Goal: Information Seeking & Learning: Learn about a topic

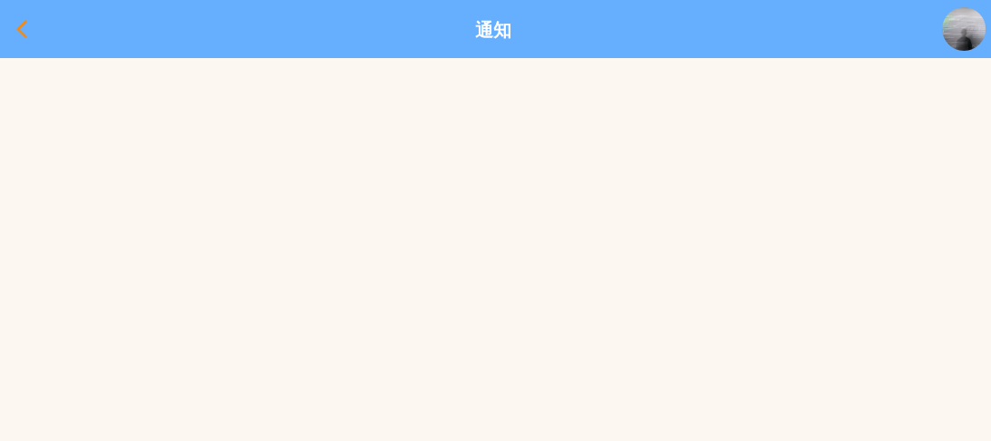
click at [7, 23] on div at bounding box center [22, 29] width 44 height 44
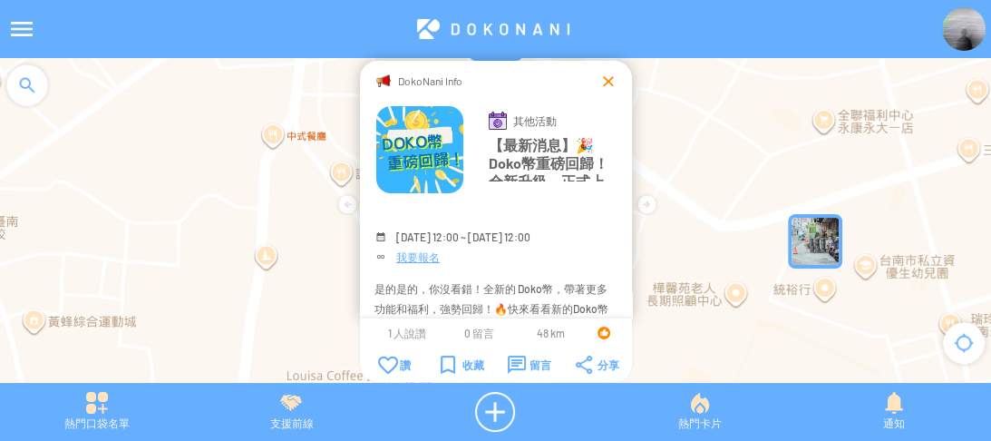
click at [603, 83] on div at bounding box center [608, 81] width 18 height 18
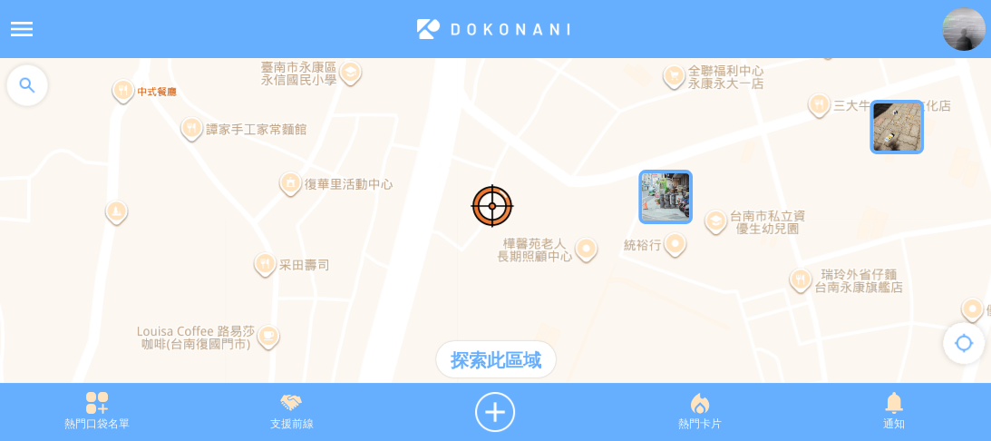
drag, startPoint x: 569, startPoint y: 190, endPoint x: 558, endPoint y: 175, distance: 19.4
click at [508, 160] on div at bounding box center [495, 229] width 991 height 343
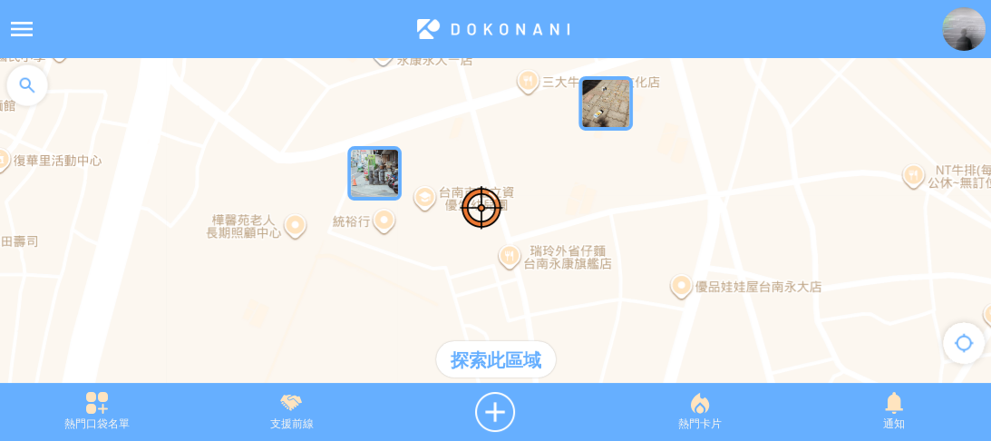
drag, startPoint x: 548, startPoint y: 214, endPoint x: 459, endPoint y: 219, distance: 89.0
click at [454, 214] on div at bounding box center [495, 229] width 991 height 343
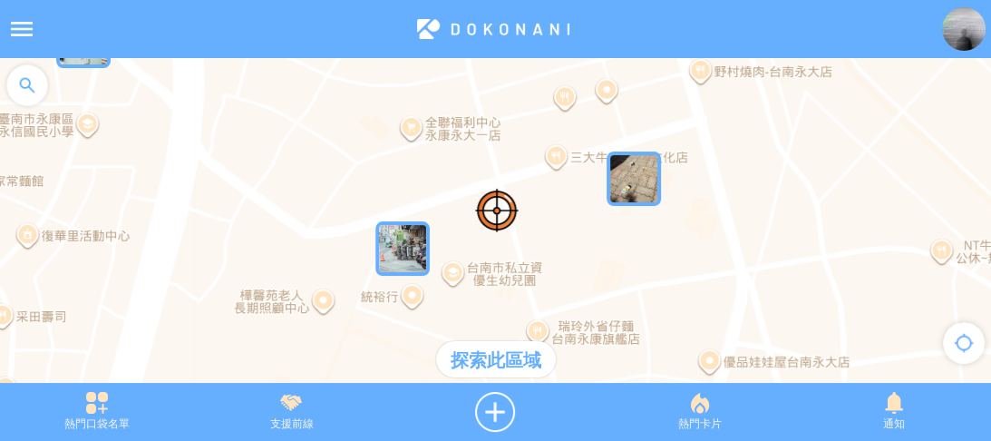
drag, startPoint x: 487, startPoint y: 178, endPoint x: 535, endPoint y: 261, distance: 96.3
click at [535, 261] on div at bounding box center [495, 229] width 991 height 343
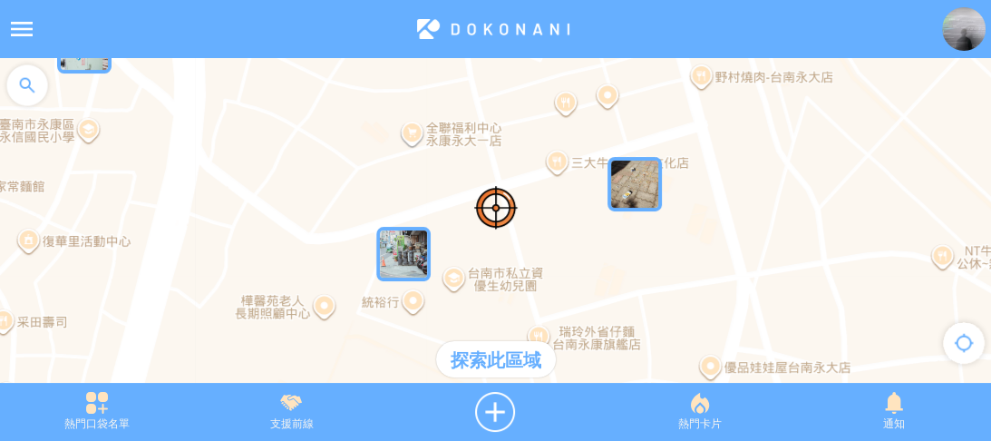
click at [397, 258] on img "gaKT1EA0GktMapIcon" at bounding box center [403, 254] width 54 height 54
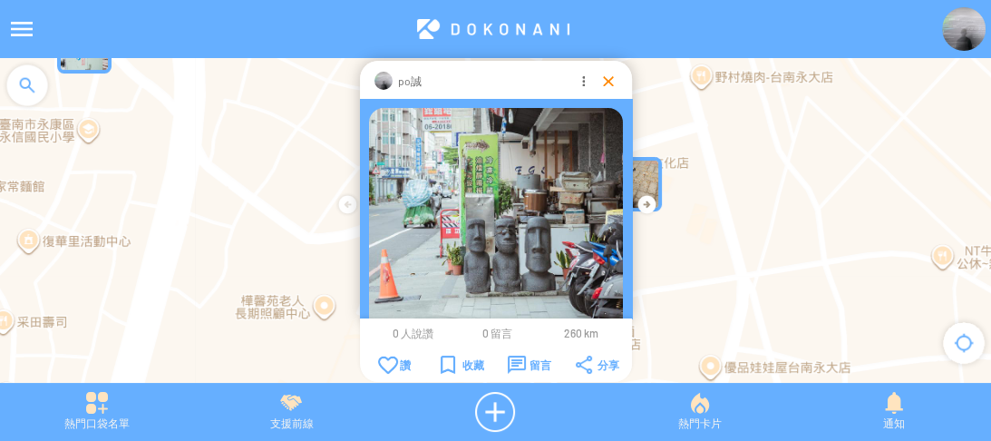
click at [607, 73] on div at bounding box center [608, 81] width 18 height 18
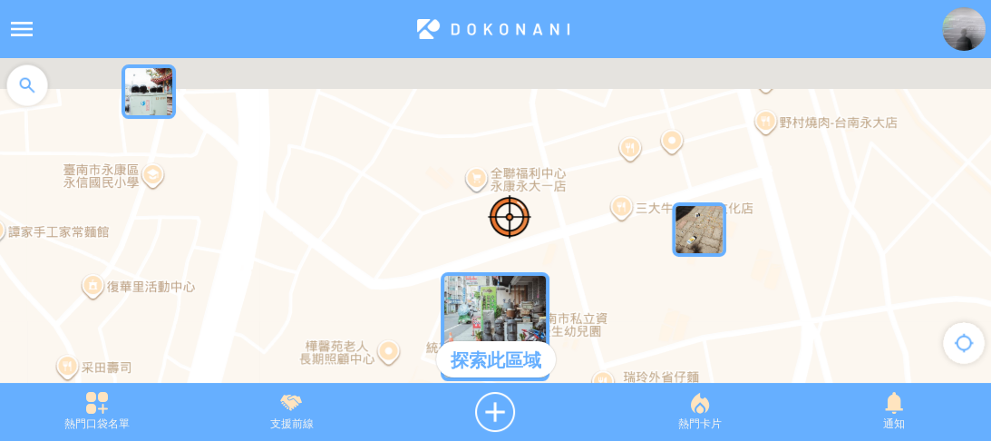
drag, startPoint x: 308, startPoint y: 131, endPoint x: 403, endPoint y: 199, distance: 116.8
click at [403, 199] on div at bounding box center [495, 229] width 991 height 343
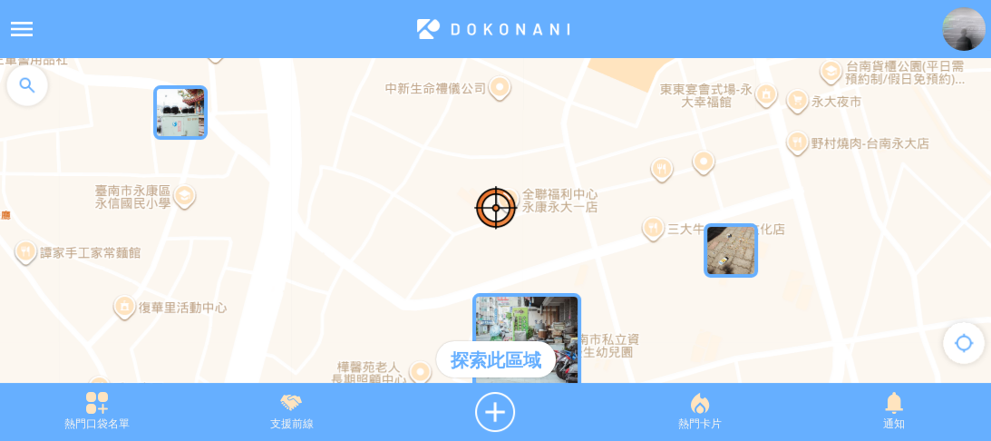
click at [153, 119] on img "yxyyIcgSIdOMapIcon" at bounding box center [180, 112] width 54 height 54
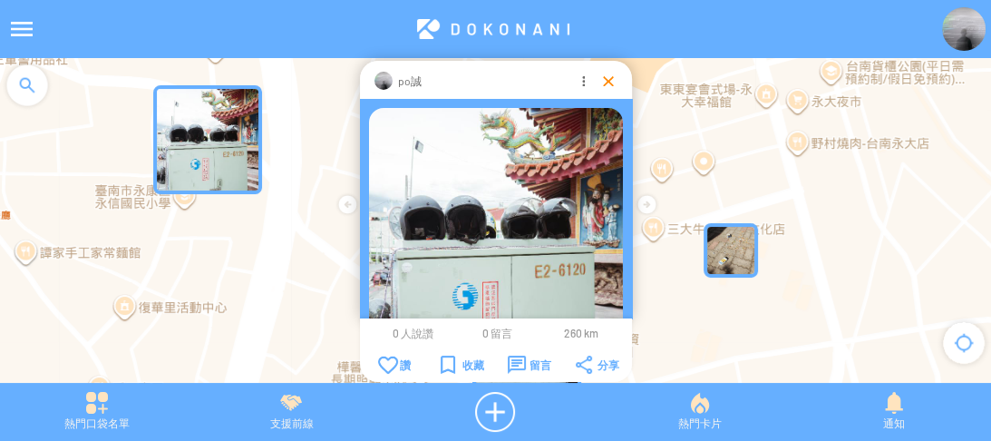
click at [603, 80] on div at bounding box center [608, 81] width 18 height 18
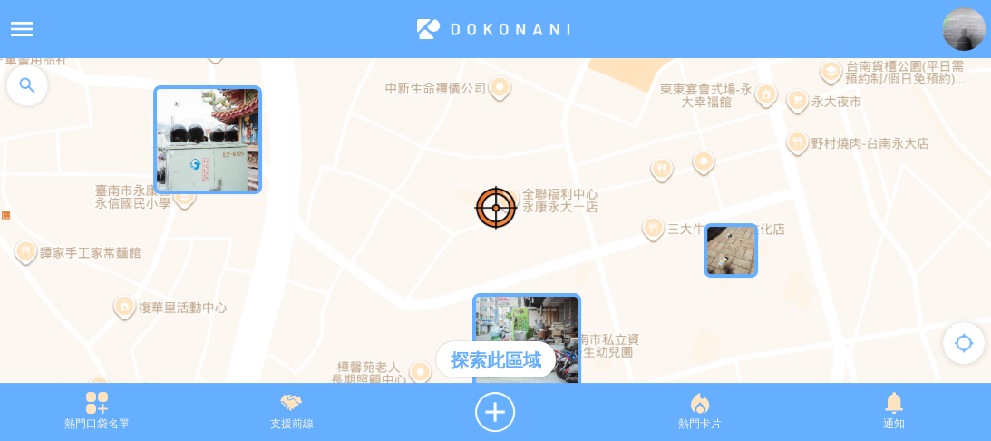
click at [225, 145] on img "yxyyIcgSIdOMapIcon" at bounding box center [207, 139] width 109 height 109
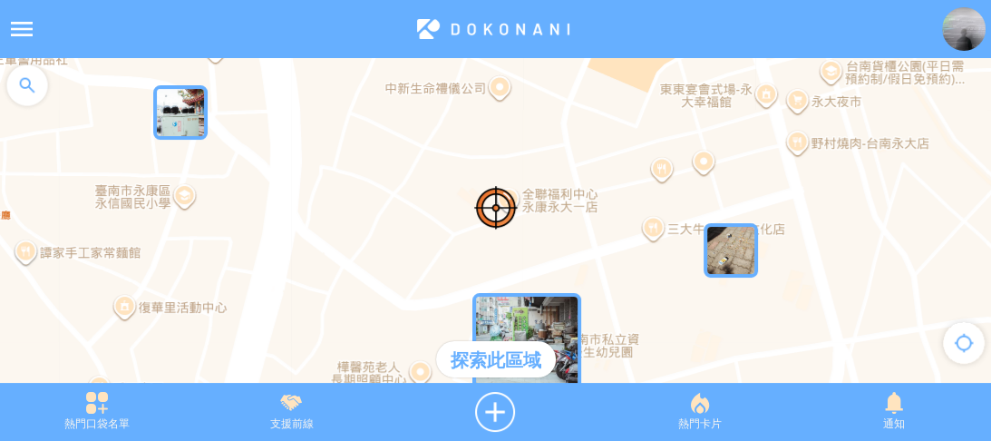
click at [181, 123] on img "yxyyIcgSIdOMapIcon" at bounding box center [180, 112] width 54 height 54
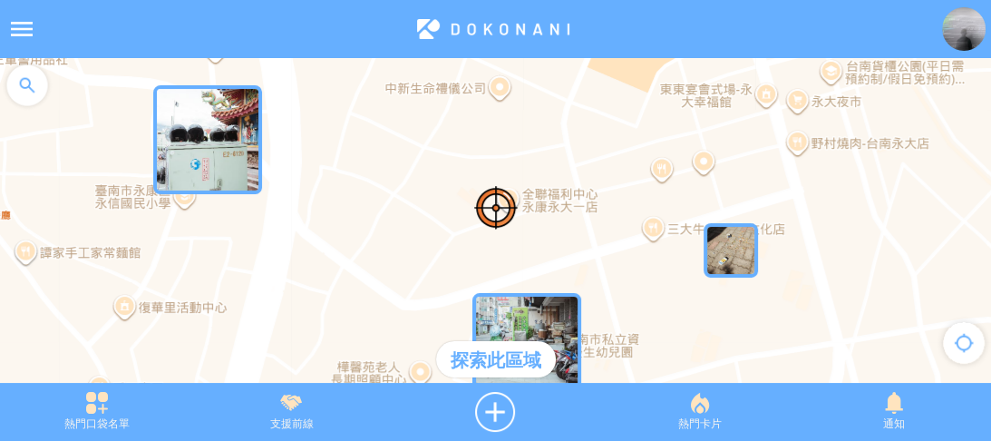
click at [242, 146] on img "yxyyIcgSIdOMapIcon" at bounding box center [207, 139] width 109 height 109
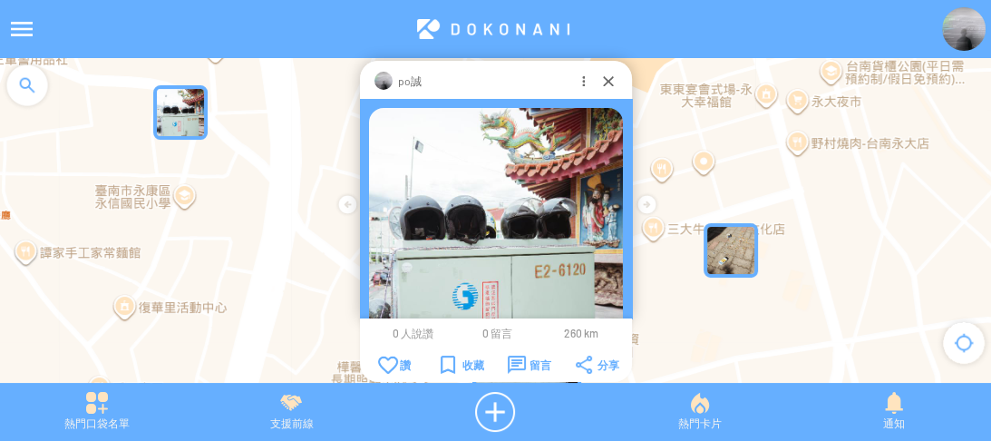
click at [192, 128] on img "yxyyIcgSIdOMapIcon" at bounding box center [180, 112] width 54 height 54
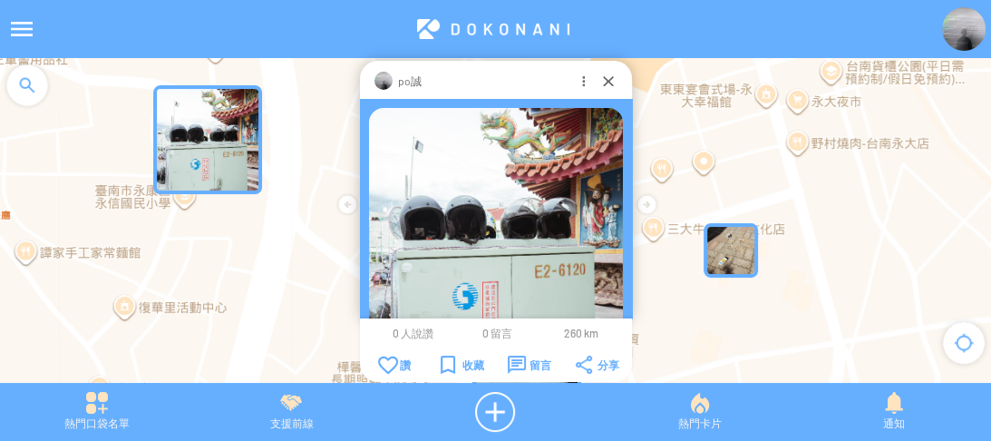
click at [468, 208] on img at bounding box center [496, 235] width 254 height 254
click at [605, 79] on div at bounding box center [608, 81] width 18 height 18
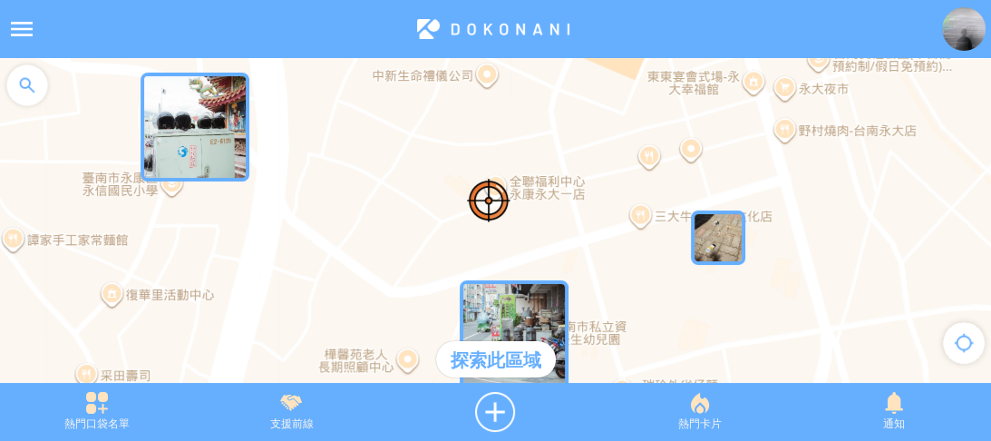
drag, startPoint x: 626, startPoint y: 228, endPoint x: 580, endPoint y: 147, distance: 93.4
click at [581, 141] on div at bounding box center [495, 229] width 991 height 343
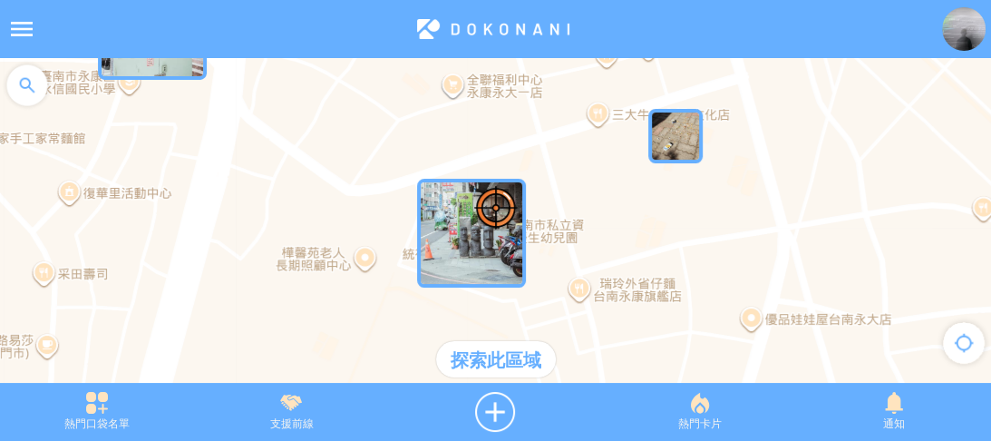
click at [461, 244] on img "gaKT1EA0GktMapIcon" at bounding box center [471, 233] width 109 height 109
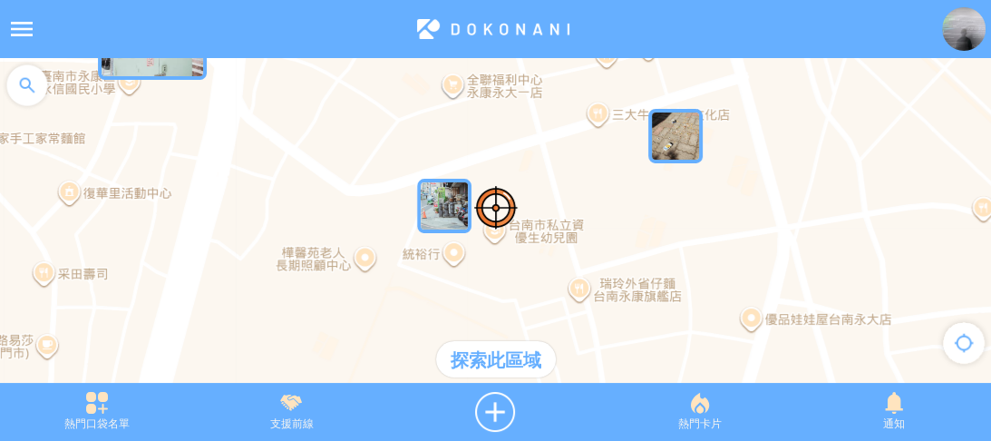
click at [421, 204] on img "gaKT1EA0GktMapIcon" at bounding box center [444, 206] width 54 height 54
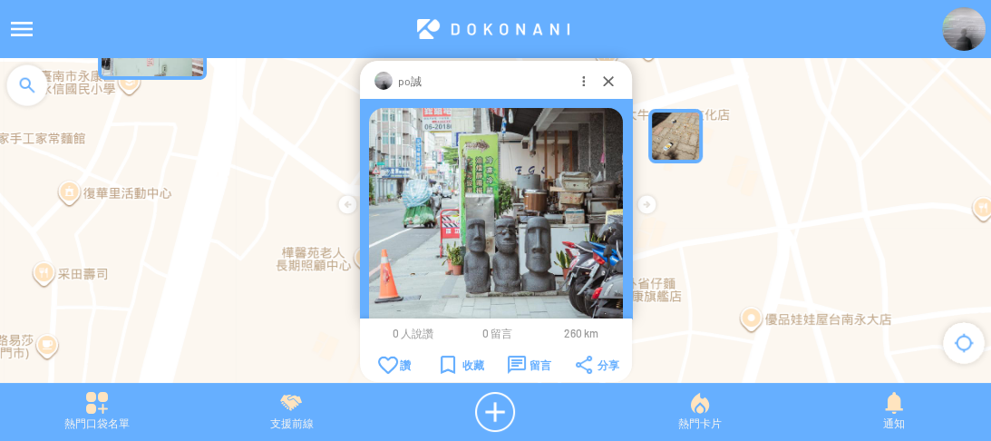
click at [606, 81] on div at bounding box center [608, 81] width 18 height 18
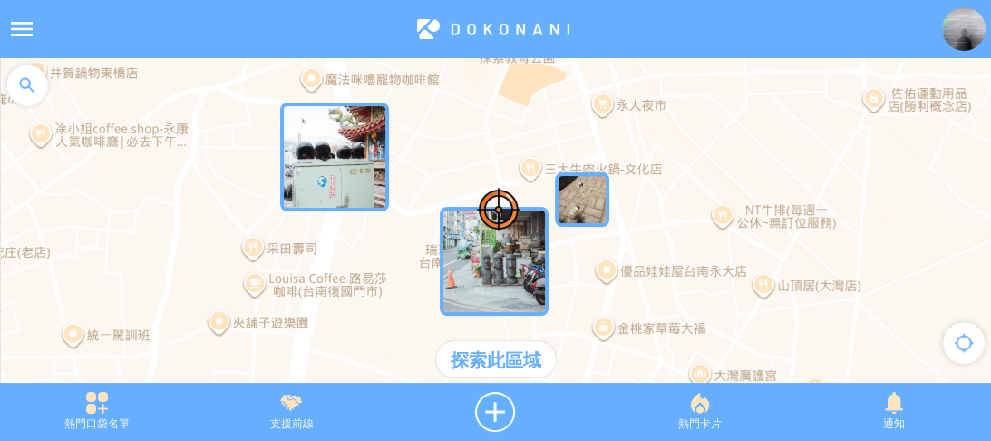
drag, startPoint x: 399, startPoint y: 122, endPoint x: 451, endPoint y: 152, distance: 59.7
click at [451, 151] on div at bounding box center [495, 229] width 991 height 343
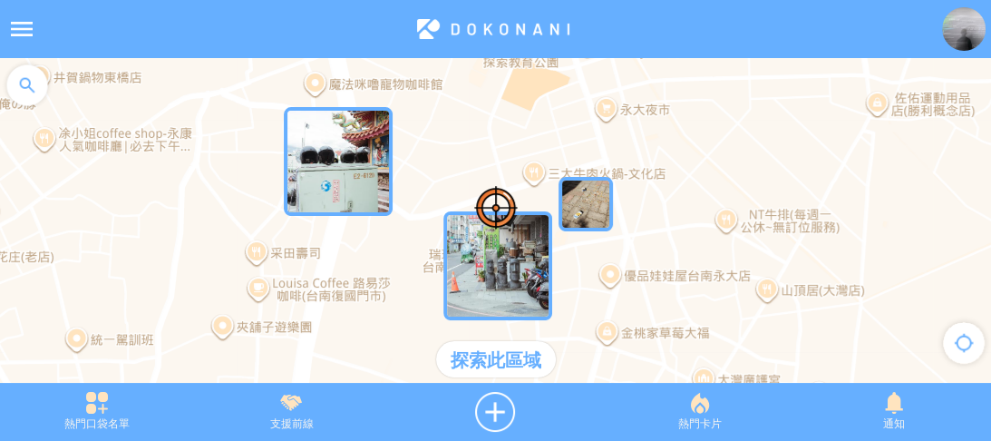
click at [342, 154] on img "yxyyIcgSIdOMapIcon" at bounding box center [338, 161] width 109 height 109
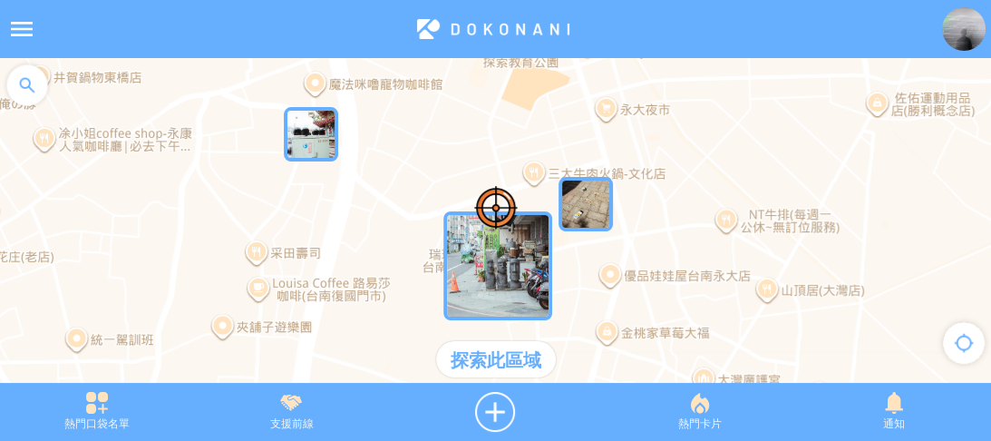
click at [306, 149] on img "yxyyIcgSIdOMapIcon" at bounding box center [311, 134] width 54 height 54
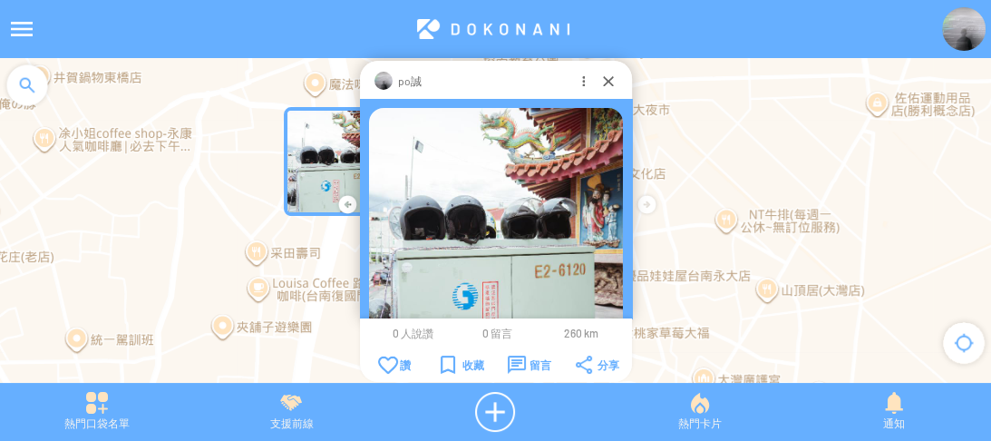
click at [518, 209] on img at bounding box center [496, 235] width 254 height 254
click at [580, 77] on div at bounding box center [583, 81] width 18 height 18
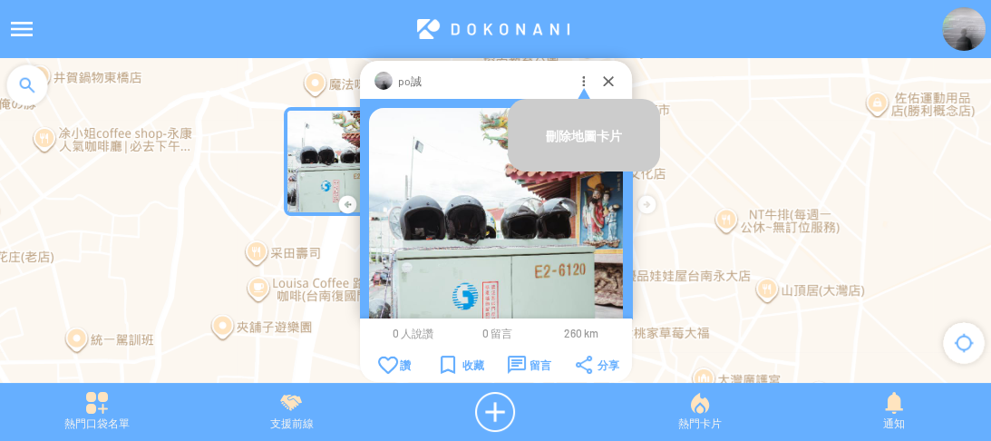
click at [522, 80] on div "po誠" at bounding box center [483, 81] width 181 height 18
click at [464, 171] on img at bounding box center [496, 235] width 254 height 254
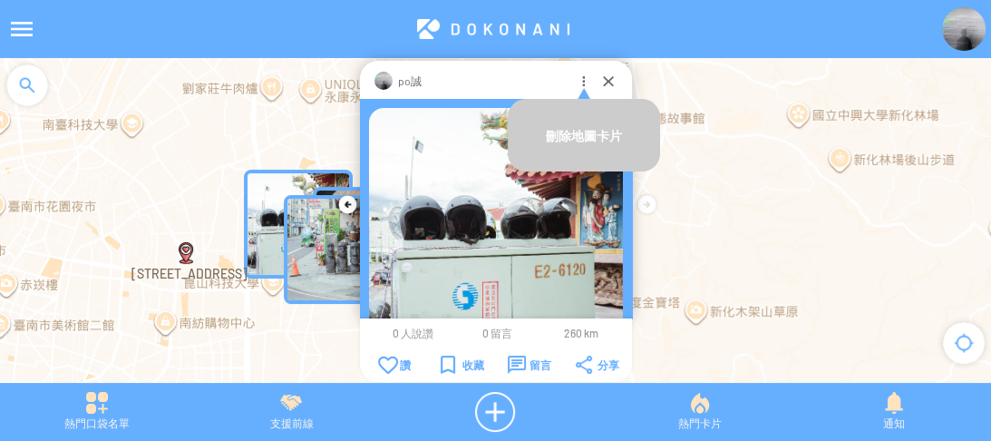
click at [214, 122] on div at bounding box center [495, 229] width 991 height 343
click at [609, 81] on div at bounding box center [608, 81] width 18 height 18
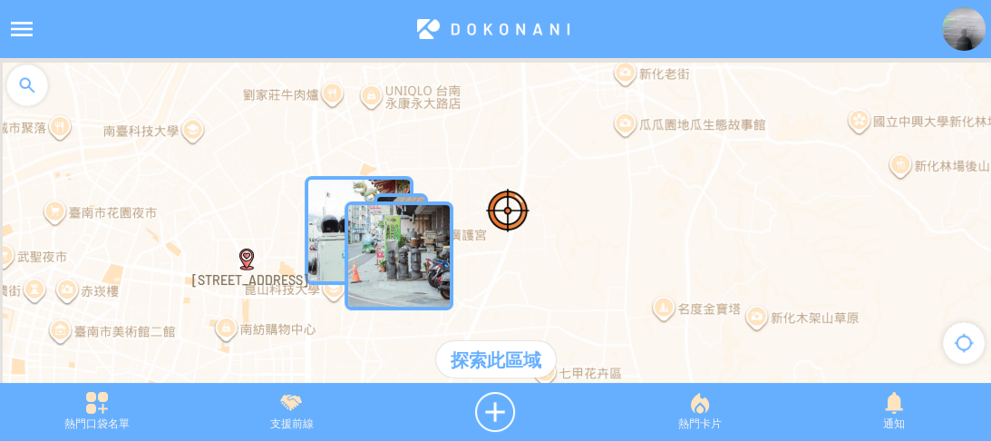
drag, startPoint x: 643, startPoint y: 192, endPoint x: 763, endPoint y: 208, distance: 121.6
click at [763, 208] on div at bounding box center [495, 229] width 991 height 343
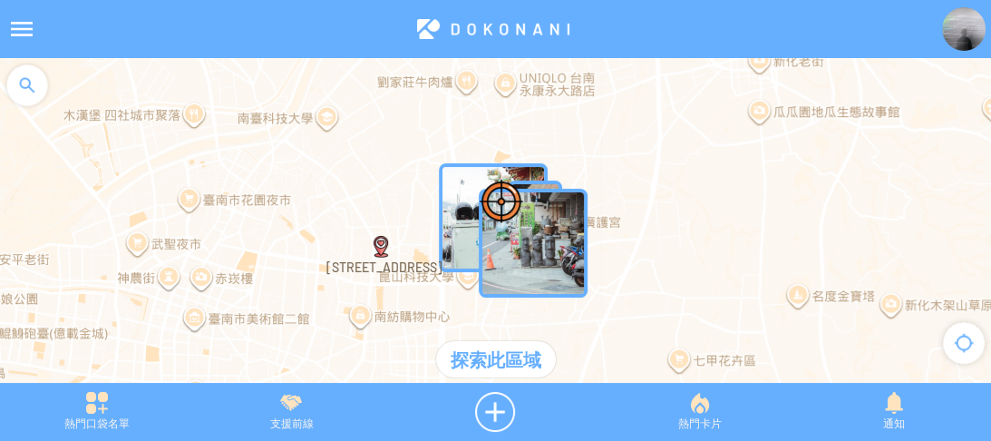
drag, startPoint x: 324, startPoint y: 185, endPoint x: 424, endPoint y: 157, distance: 104.5
click at [372, 145] on div at bounding box center [495, 229] width 991 height 343
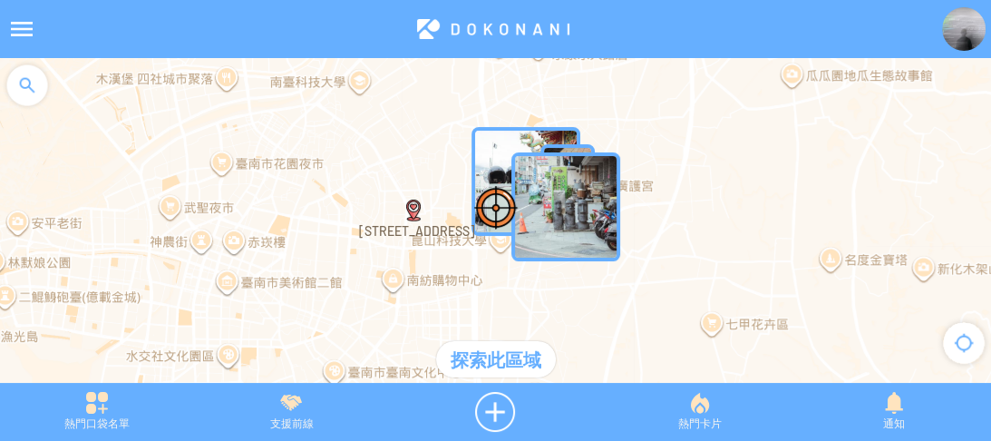
click at [504, 149] on img "yxyyIcgSIdOMapIcon" at bounding box center [525, 181] width 109 height 109
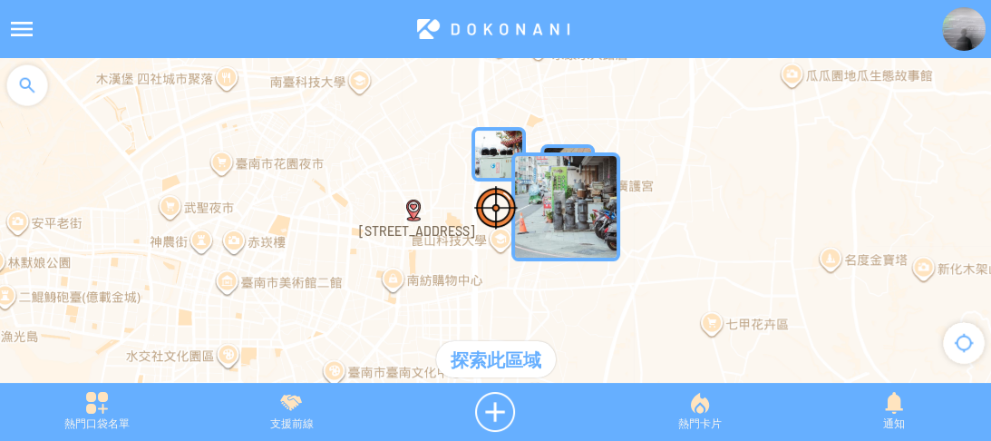
click at [494, 135] on img "yxyyIcgSIdOMapIcon" at bounding box center [498, 154] width 54 height 54
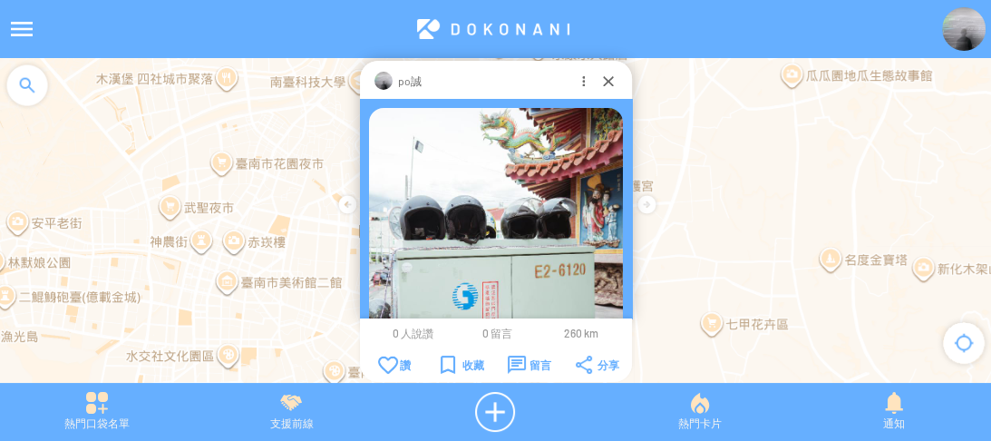
click at [400, 73] on p "po誠" at bounding box center [410, 81] width 24 height 18
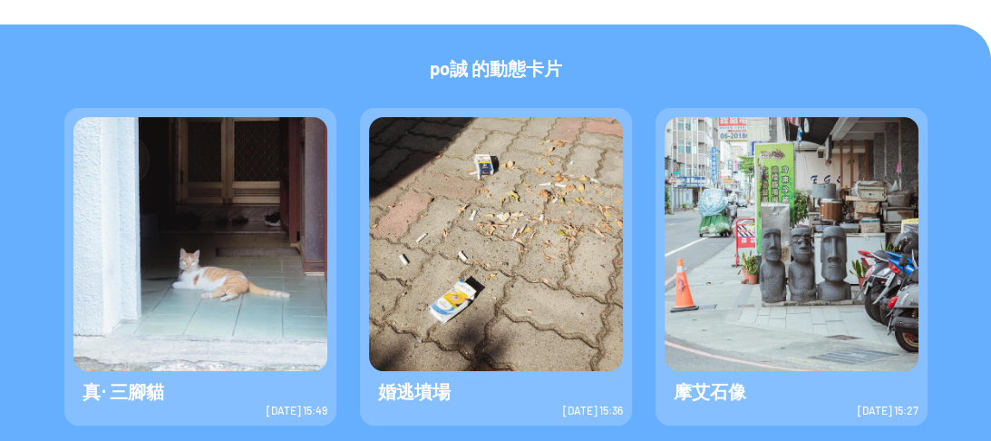
scroll to position [457, 0]
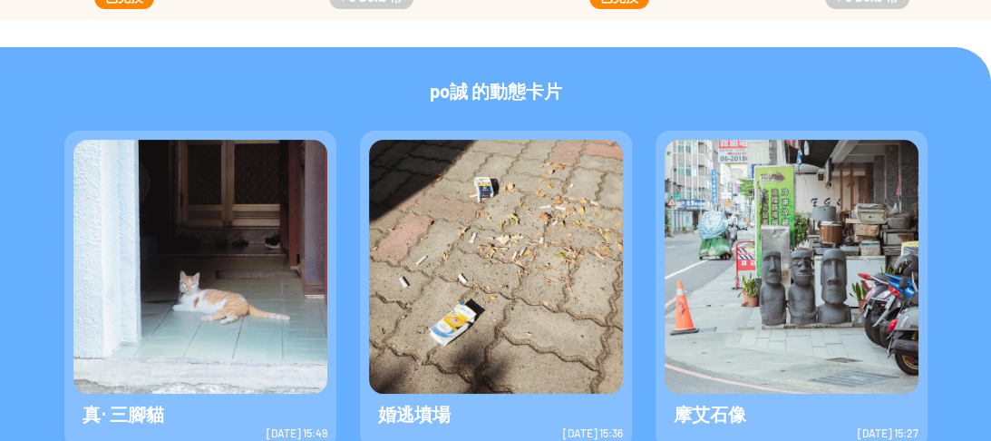
click at [192, 300] on img at bounding box center [200, 267] width 254 height 254
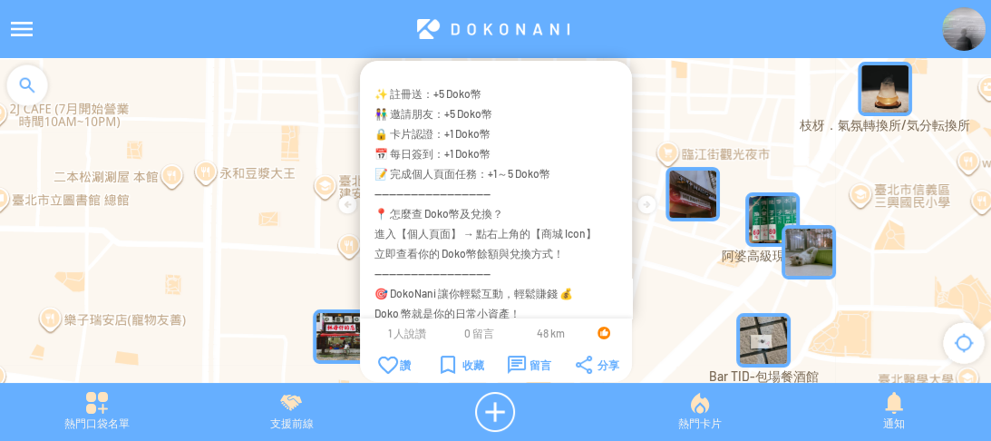
scroll to position [491, 0]
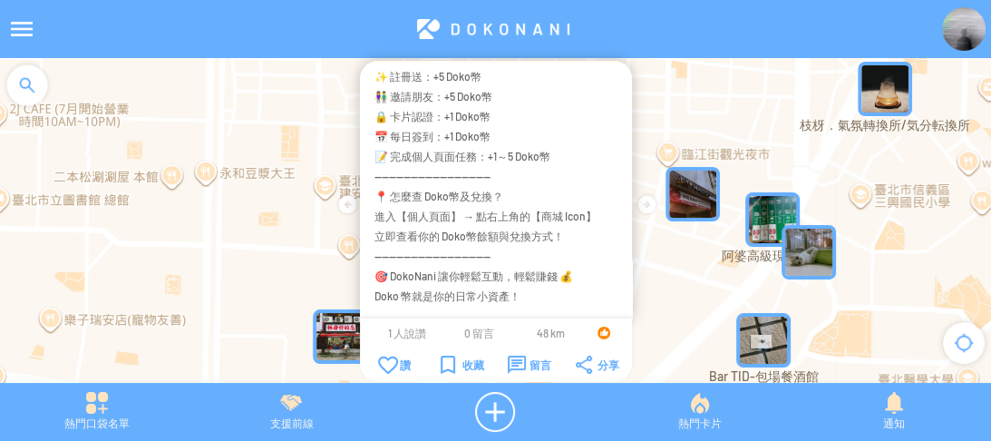
click at [675, 80] on div at bounding box center [495, 229] width 991 height 343
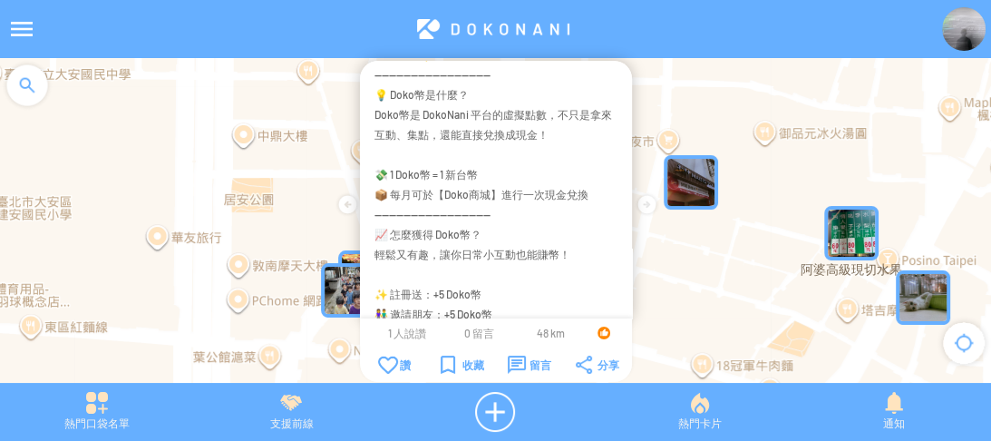
scroll to position [0, 0]
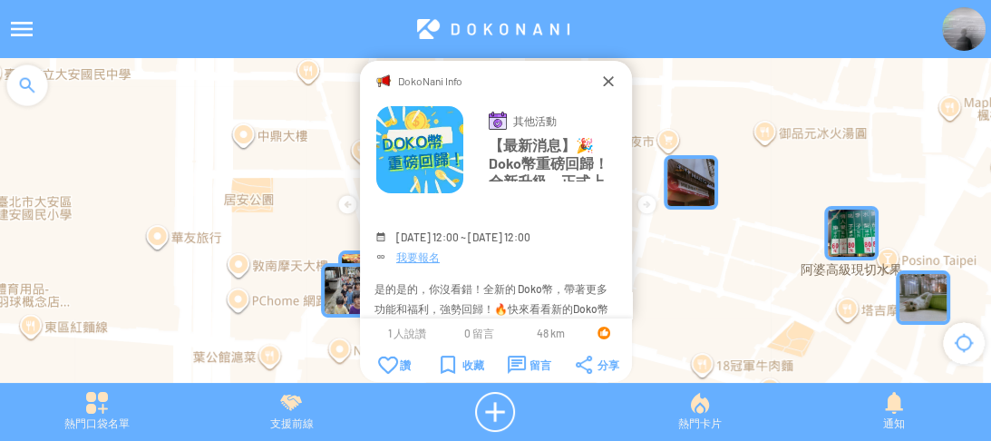
click at [608, 80] on div at bounding box center [608, 81] width 18 height 18
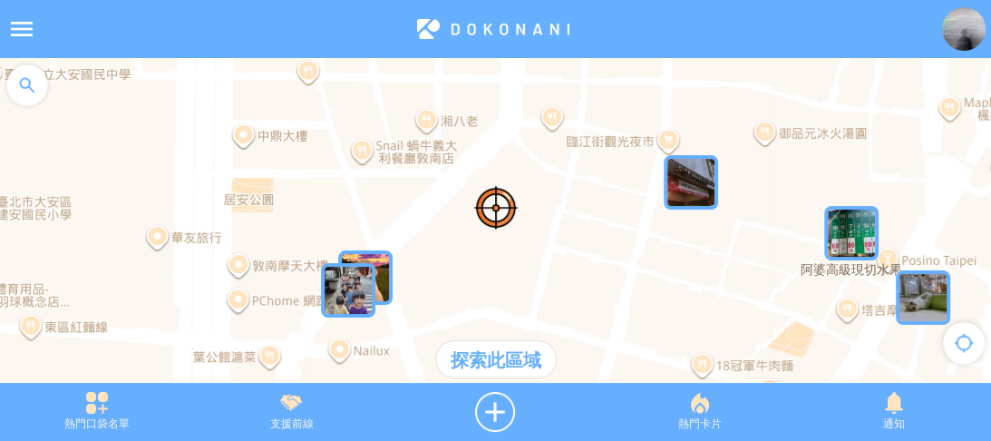
click at [28, 87] on div at bounding box center [27, 85] width 54 height 54
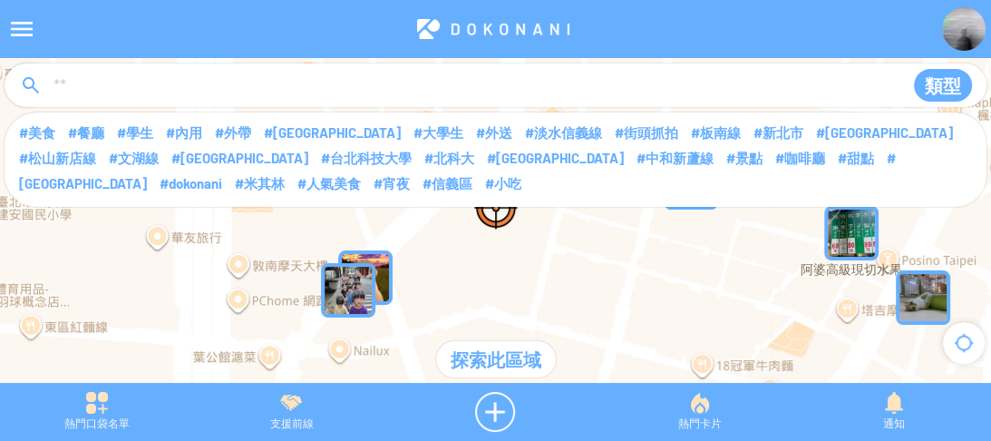
click at [128, 91] on input at bounding box center [471, 86] width 838 height 34
type input "*"
type input "****"
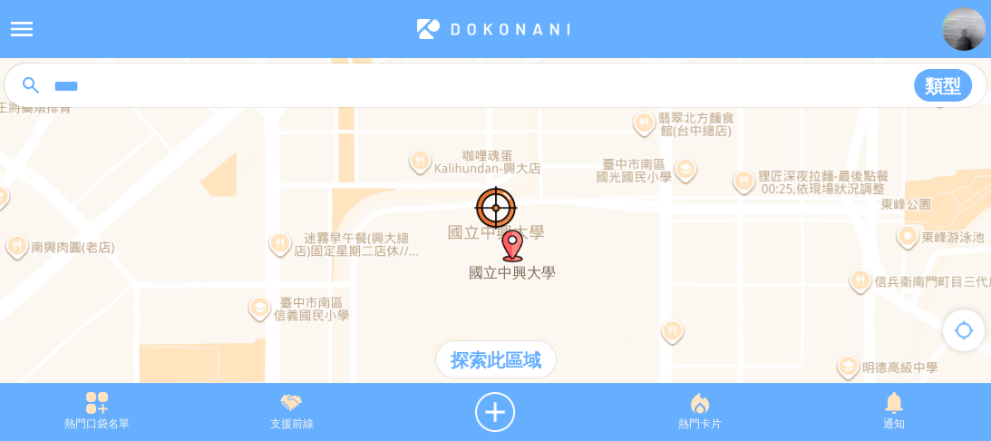
click at [529, 361] on div "探索此區域" at bounding box center [496, 359] width 120 height 36
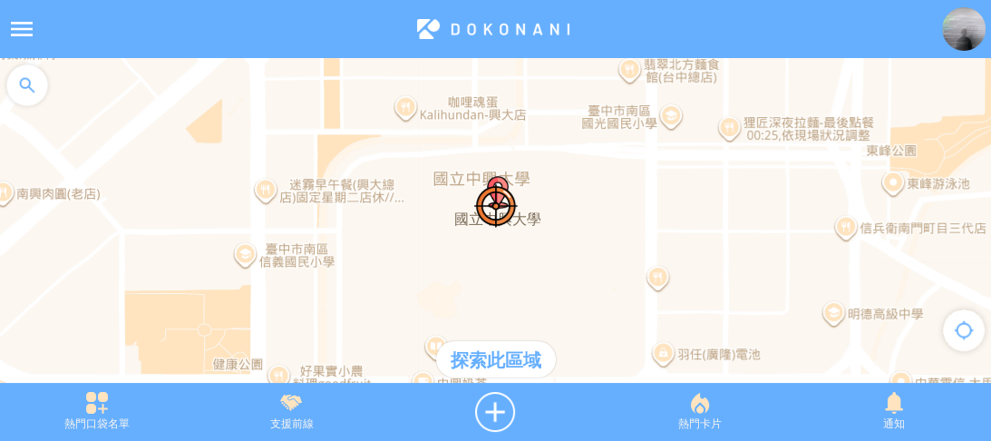
drag, startPoint x: 609, startPoint y: 258, endPoint x: 595, endPoint y: 199, distance: 59.8
click at [595, 199] on div at bounding box center [495, 229] width 991 height 343
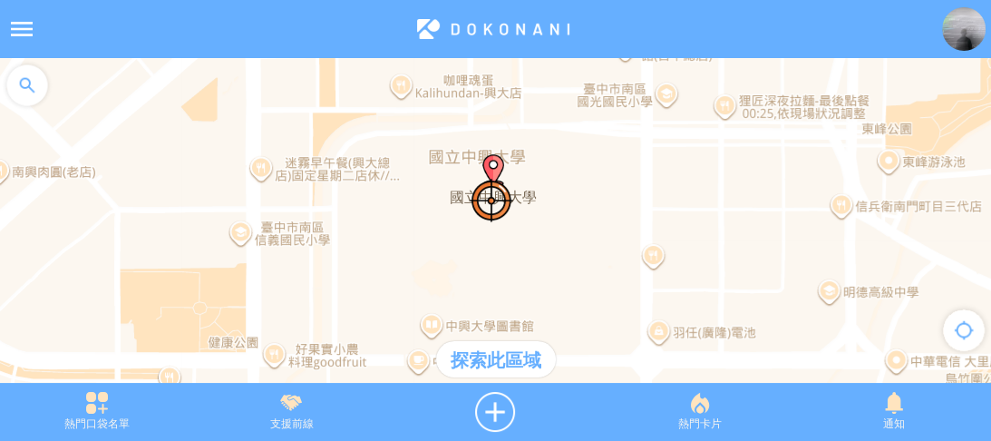
drag, startPoint x: 588, startPoint y: 255, endPoint x: 576, endPoint y: 213, distance: 43.3
click at [576, 213] on div at bounding box center [495, 229] width 991 height 343
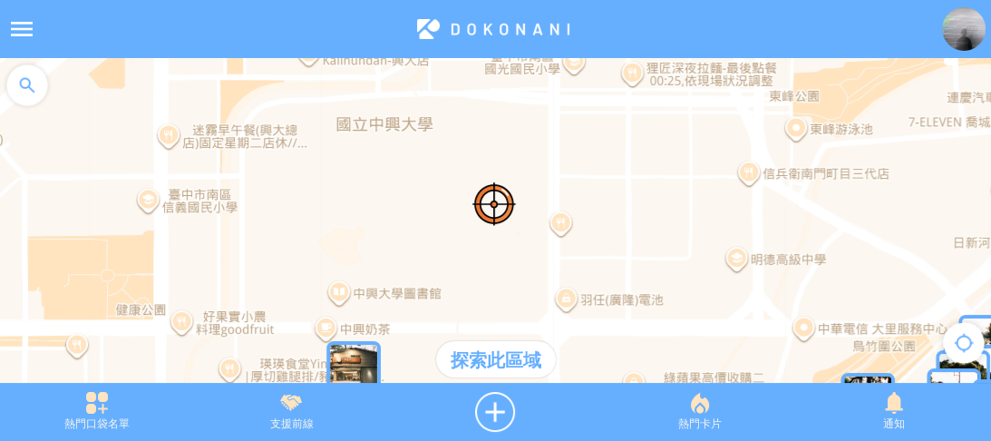
drag, startPoint x: 413, startPoint y: 195, endPoint x: 316, endPoint y: 97, distance: 137.8
click at [316, 97] on div at bounding box center [495, 229] width 991 height 343
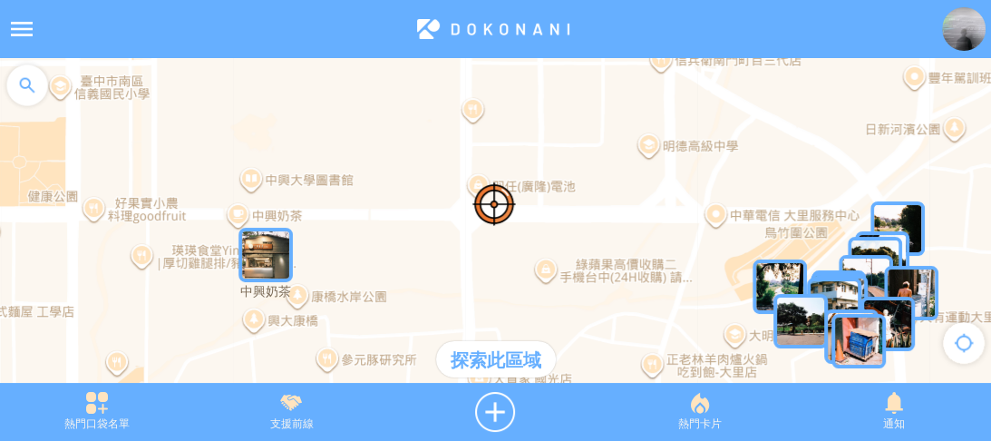
drag, startPoint x: 441, startPoint y: 189, endPoint x: 418, endPoint y: 142, distance: 51.5
click at [418, 142] on div at bounding box center [495, 229] width 991 height 343
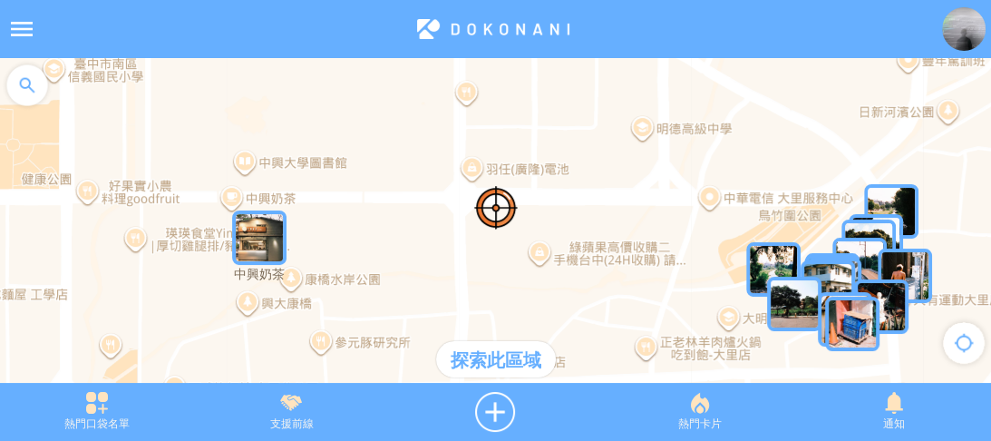
click at [270, 237] on img "qJThMWX6nrmMapIcon" at bounding box center [259, 237] width 54 height 54
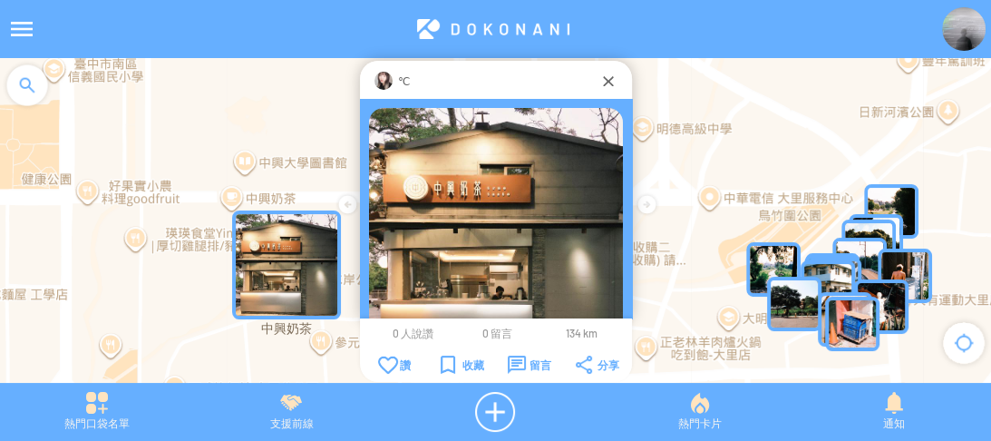
click at [374, 82] on img at bounding box center [383, 81] width 18 height 18
click at [603, 87] on div at bounding box center [608, 81] width 18 height 18
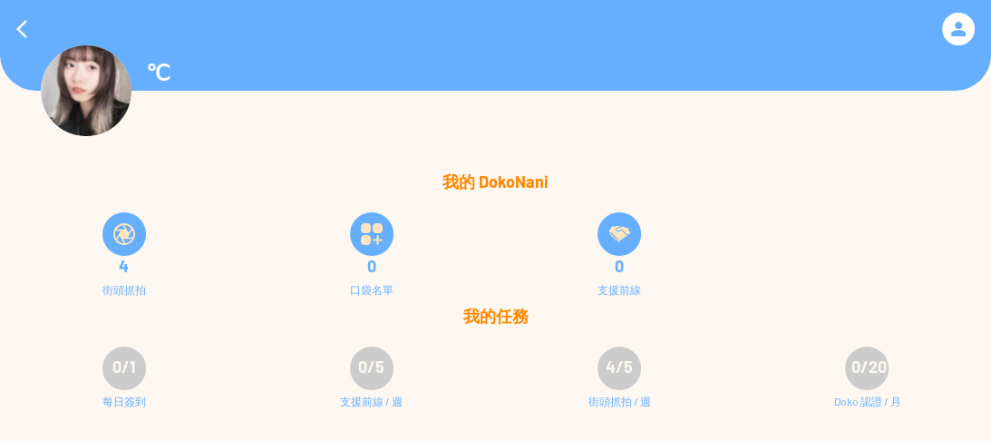
click at [613, 363] on span "4/5" at bounding box center [619, 366] width 27 height 20
click at [119, 231] on img at bounding box center [124, 234] width 22 height 22
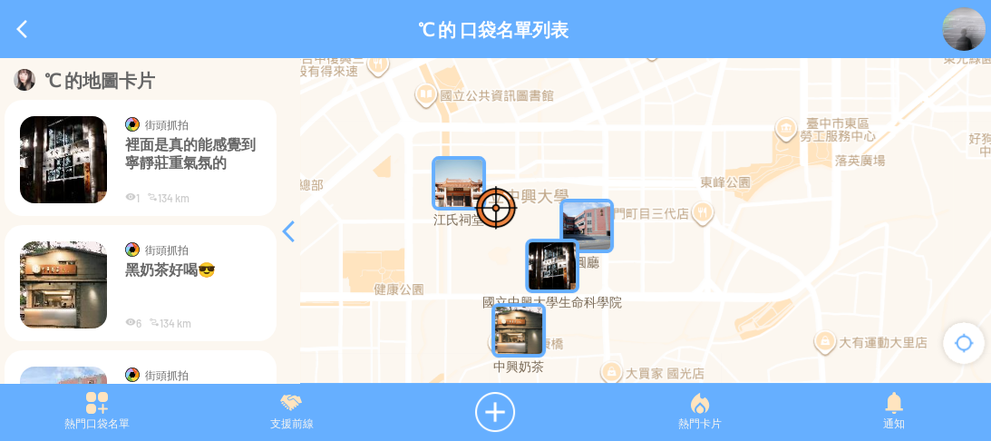
click at [156, 141] on p "裡面是真的能感覺到寧靜莊重氣氛的" at bounding box center [193, 162] width 136 height 54
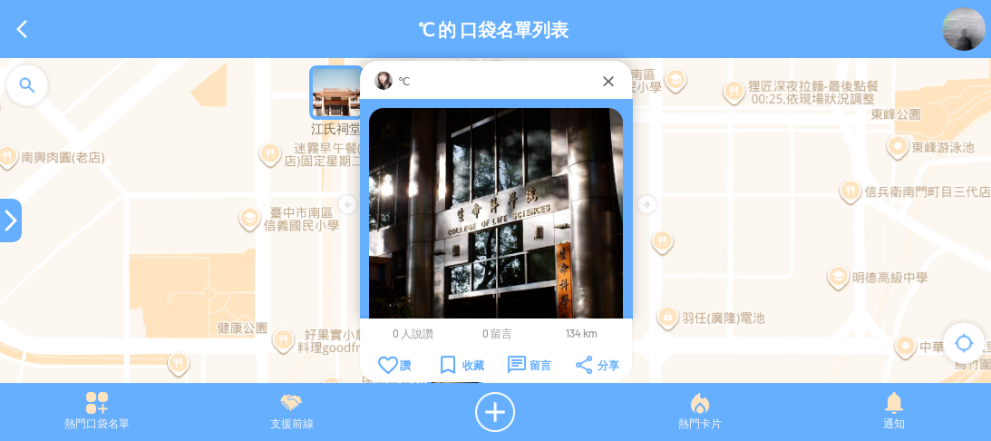
click at [517, 229] on img at bounding box center [496, 235] width 254 height 254
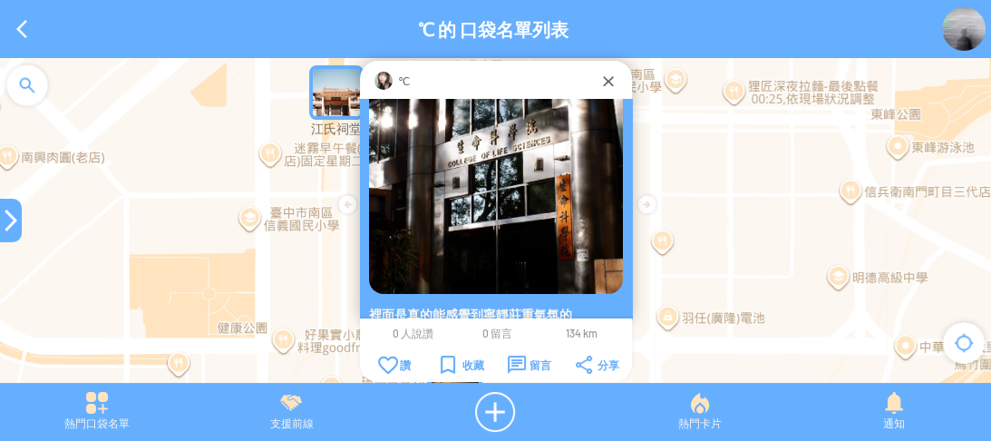
scroll to position [120, 0]
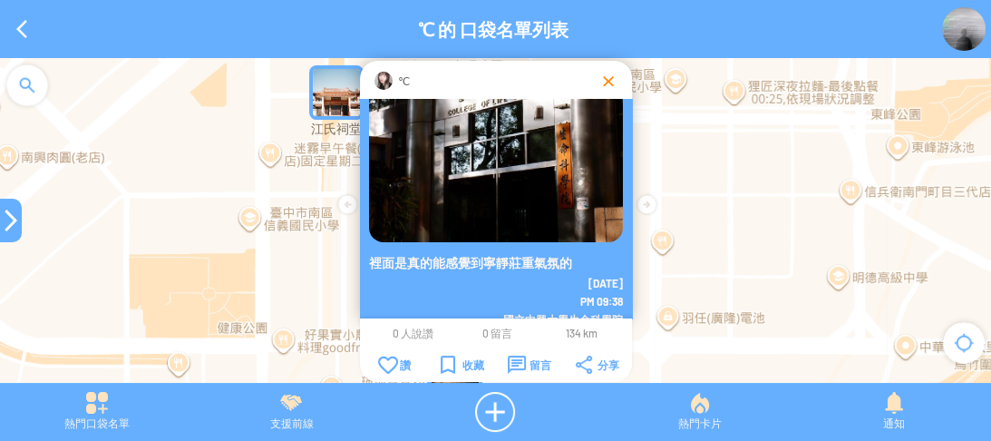
click at [599, 83] on div at bounding box center [608, 81] width 18 height 18
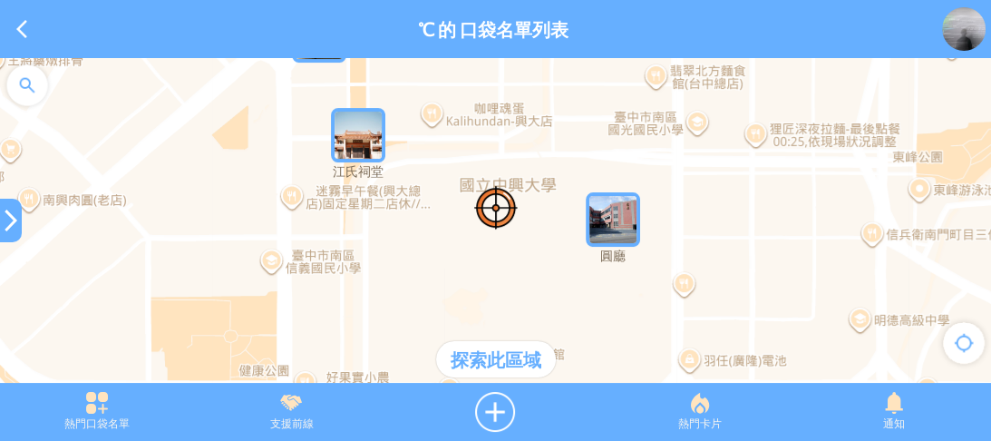
drag, startPoint x: 646, startPoint y: 258, endPoint x: 667, endPoint y: 295, distance: 43.1
click at [667, 295] on div at bounding box center [495, 229] width 991 height 343
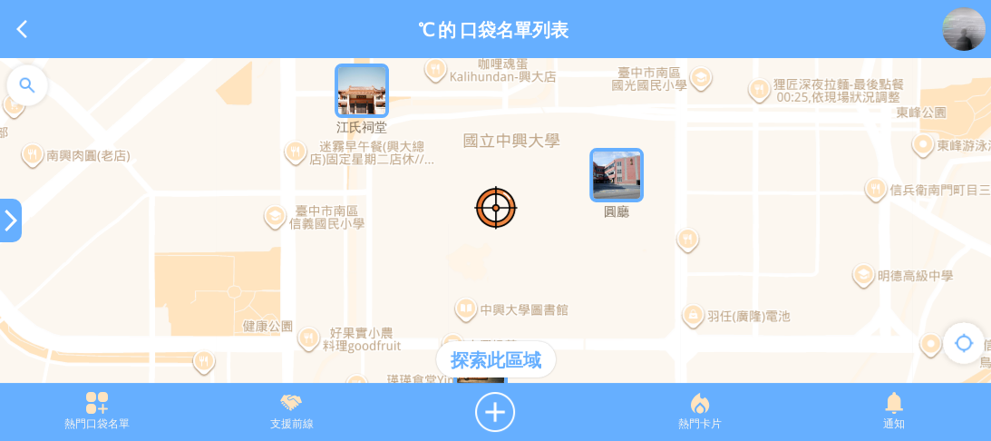
drag, startPoint x: 678, startPoint y: 297, endPoint x: 682, endPoint y: 250, distance: 47.3
click at [682, 250] on div at bounding box center [495, 229] width 991 height 343
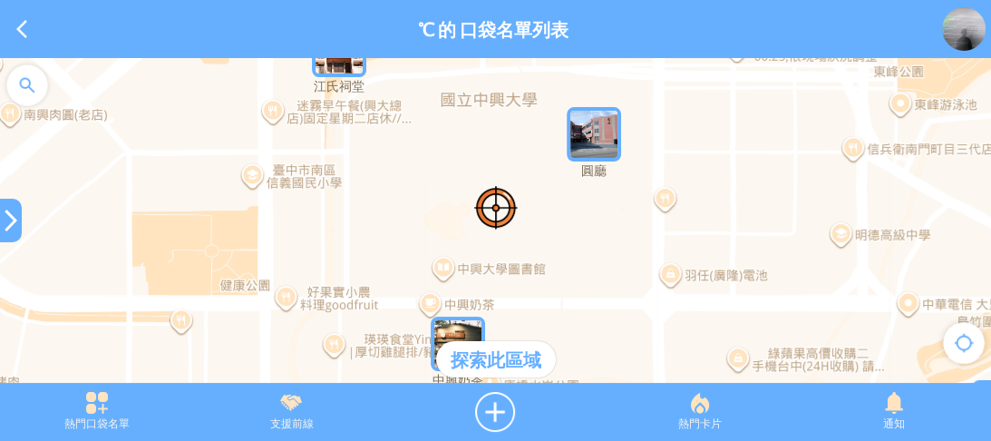
drag, startPoint x: 676, startPoint y: 263, endPoint x: 657, endPoint y: 228, distance: 39.4
click at [657, 228] on div at bounding box center [495, 229] width 991 height 343
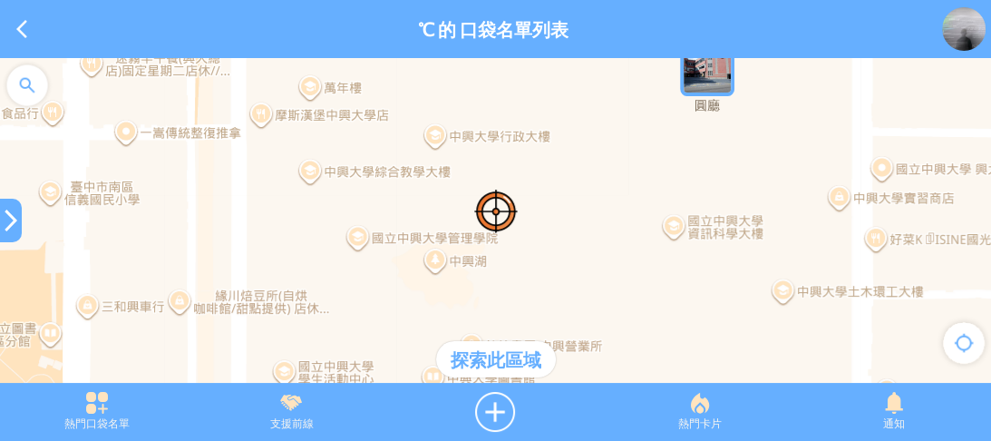
drag, startPoint x: 548, startPoint y: 180, endPoint x: 544, endPoint y: 212, distance: 31.9
click at [544, 212] on div at bounding box center [495, 229] width 991 height 343
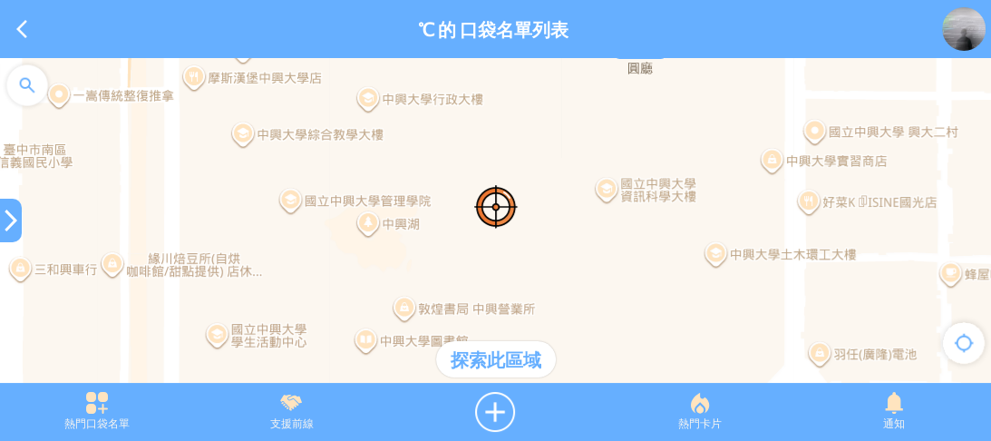
drag, startPoint x: 559, startPoint y: 172, endPoint x: 493, endPoint y: 127, distance: 79.5
click at [493, 127] on div at bounding box center [495, 229] width 991 height 343
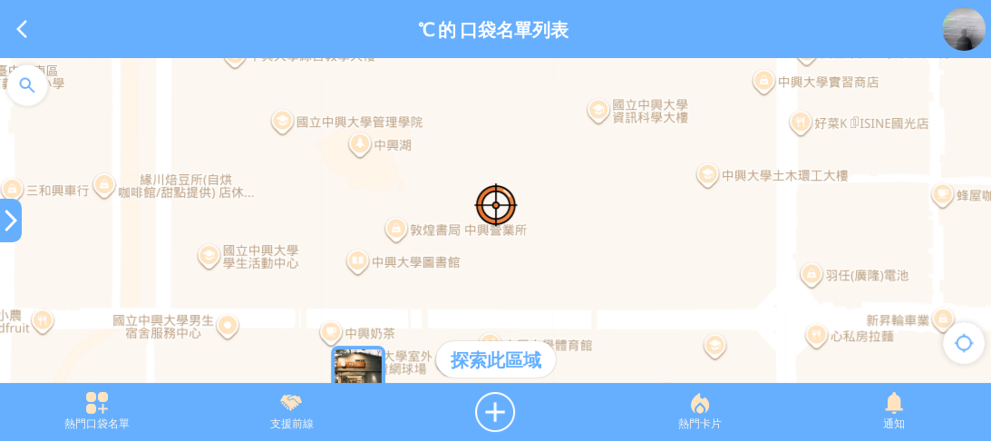
drag, startPoint x: 510, startPoint y: 229, endPoint x: 503, endPoint y: 144, distance: 85.5
click at [503, 144] on div at bounding box center [495, 229] width 991 height 343
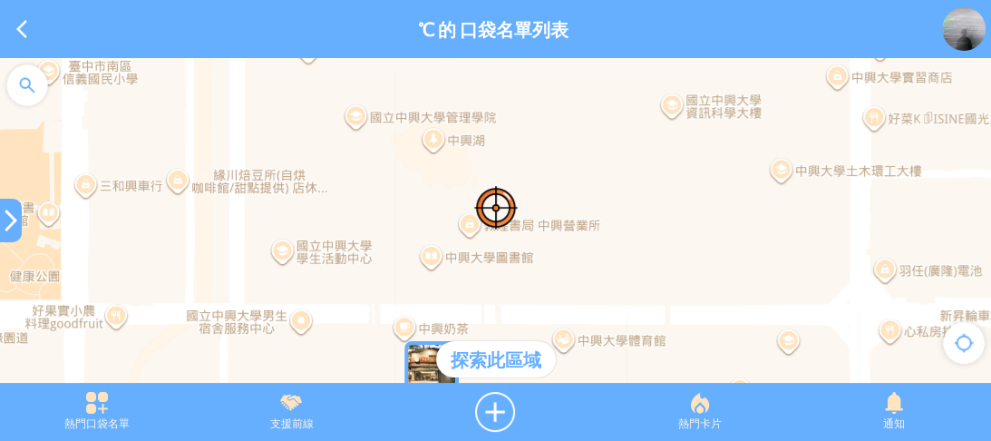
drag, startPoint x: 514, startPoint y: 193, endPoint x: 590, endPoint y: 197, distance: 76.3
click at [590, 197] on div at bounding box center [495, 229] width 991 height 343
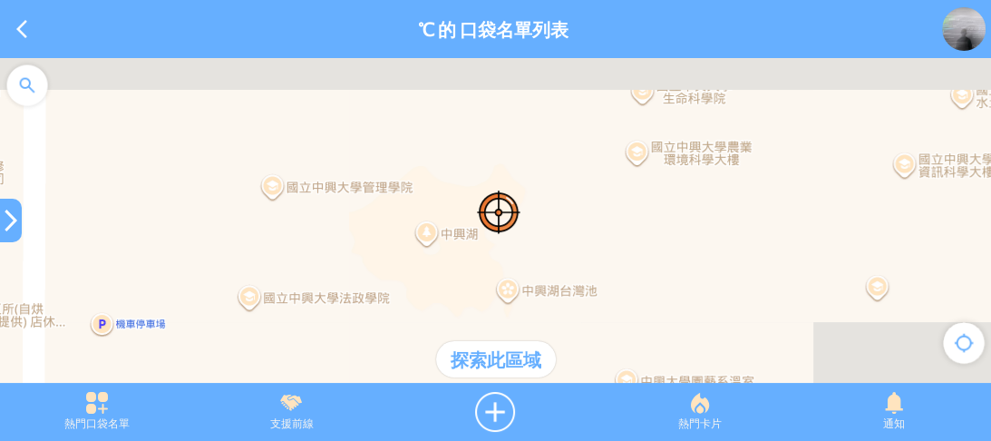
drag, startPoint x: 496, startPoint y: 145, endPoint x: 565, endPoint y: 263, distance: 136.5
click at [566, 266] on div at bounding box center [495, 229] width 991 height 343
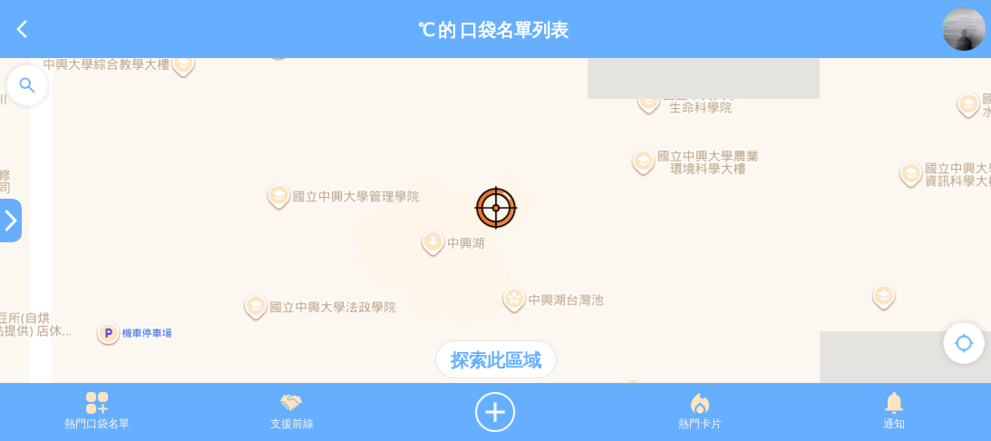
drag, startPoint x: 555, startPoint y: 180, endPoint x: 559, endPoint y: 252, distance: 72.6
click at [559, 252] on div at bounding box center [495, 229] width 991 height 343
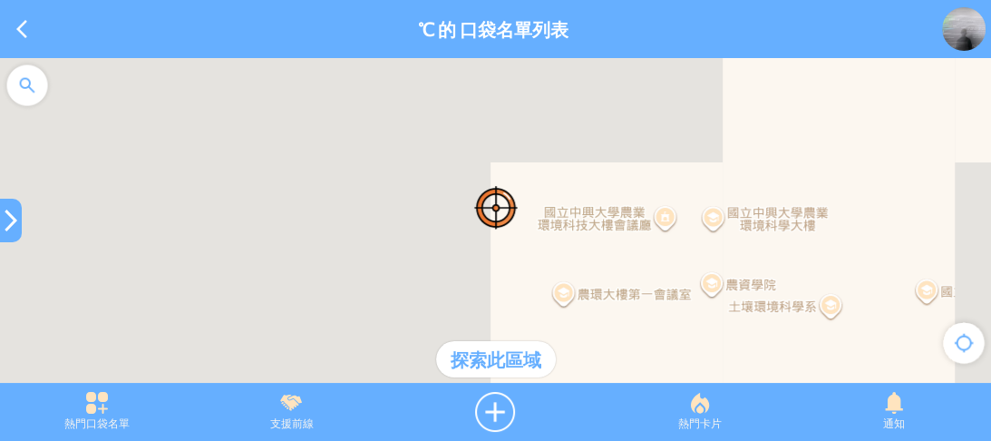
drag, startPoint x: 577, startPoint y: 188, endPoint x: 416, endPoint y: 158, distance: 163.3
click at [416, 158] on div at bounding box center [495, 229] width 991 height 343
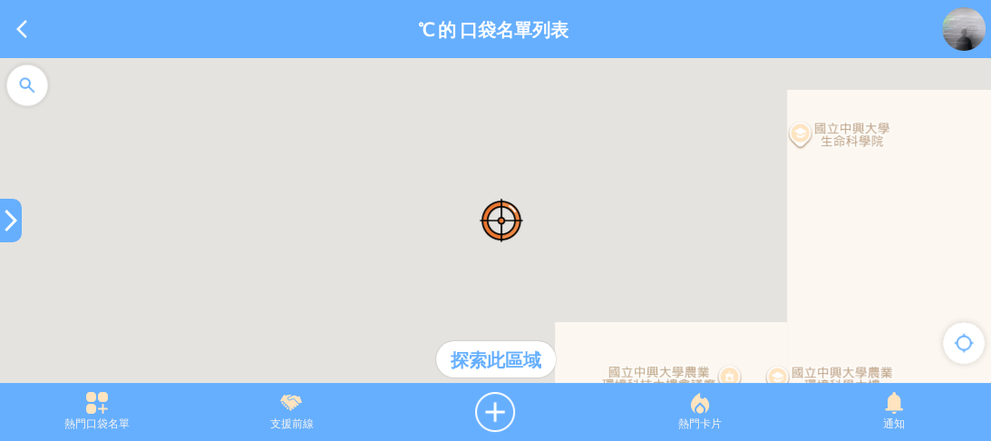
drag, startPoint x: 464, startPoint y: 170, endPoint x: 539, endPoint y: 346, distance: 191.8
click at [535, 348] on div "圓廳 中興奶茶 江氏祠堂 國家漫畫博物館 探索此區域 鍵盤快速鍵 地圖資料 地圖資料 ©2025 Google 地圖資料 ©2025 Google 10 公尺…" at bounding box center [495, 229] width 991 height 343
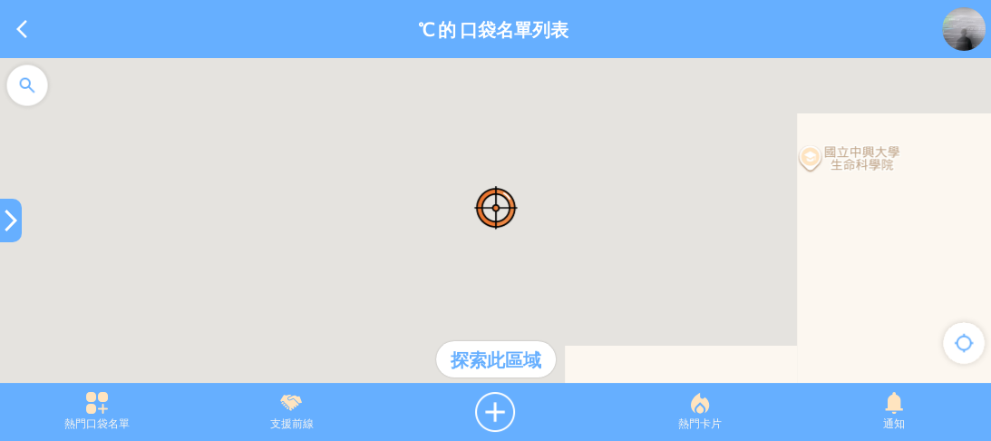
drag, startPoint x: 550, startPoint y: 254, endPoint x: 550, endPoint y: 326, distance: 72.5
click at [550, 326] on div at bounding box center [495, 229] width 991 height 343
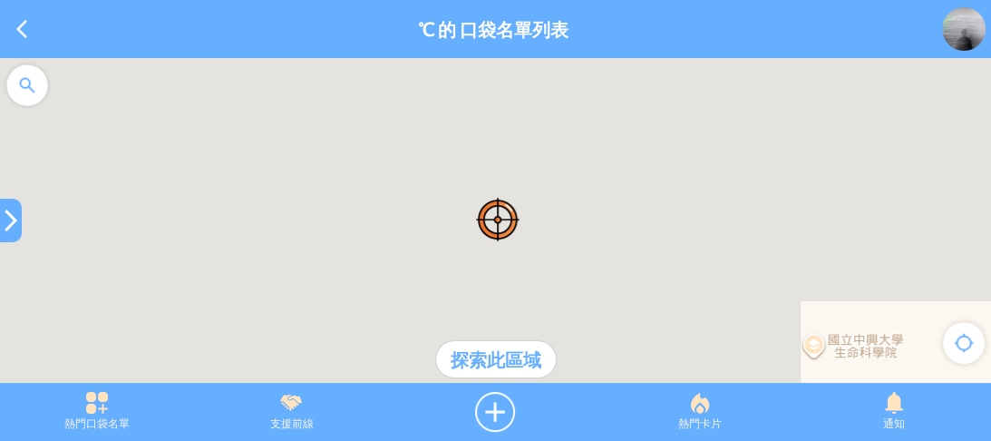
drag, startPoint x: 540, startPoint y: 171, endPoint x: 548, endPoint y: 280, distance: 109.0
click at [548, 280] on div at bounding box center [495, 229] width 991 height 343
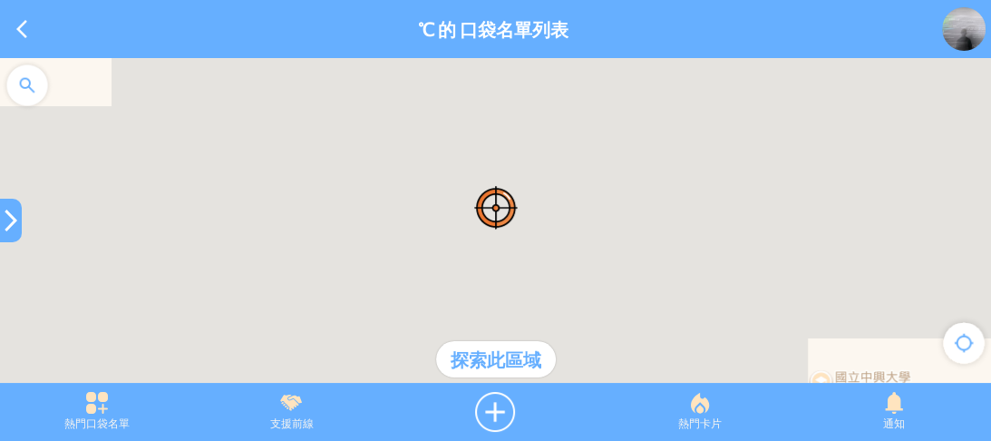
drag, startPoint x: 496, startPoint y: 179, endPoint x: 535, endPoint y: 232, distance: 66.2
click at [535, 232] on div at bounding box center [495, 229] width 991 height 343
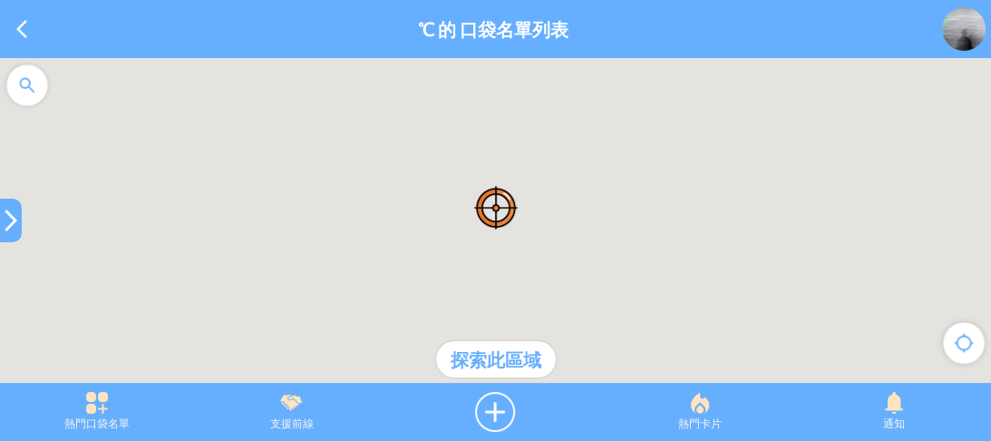
drag, startPoint x: 407, startPoint y: 75, endPoint x: 345, endPoint y: 44, distance: 70.2
click at [346, 0] on article "**********" at bounding box center [495, 0] width 991 height 0
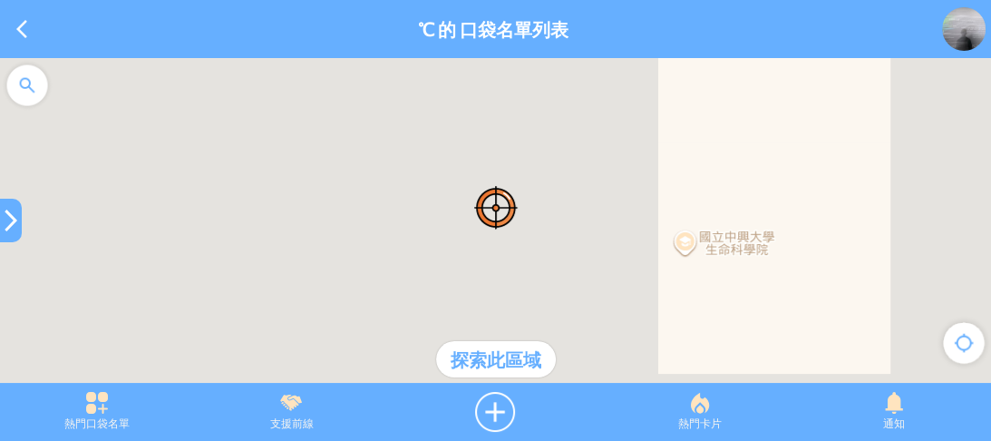
drag, startPoint x: 641, startPoint y: 230, endPoint x: 573, endPoint y: 314, distance: 107.6
click at [573, 314] on div at bounding box center [495, 229] width 991 height 343
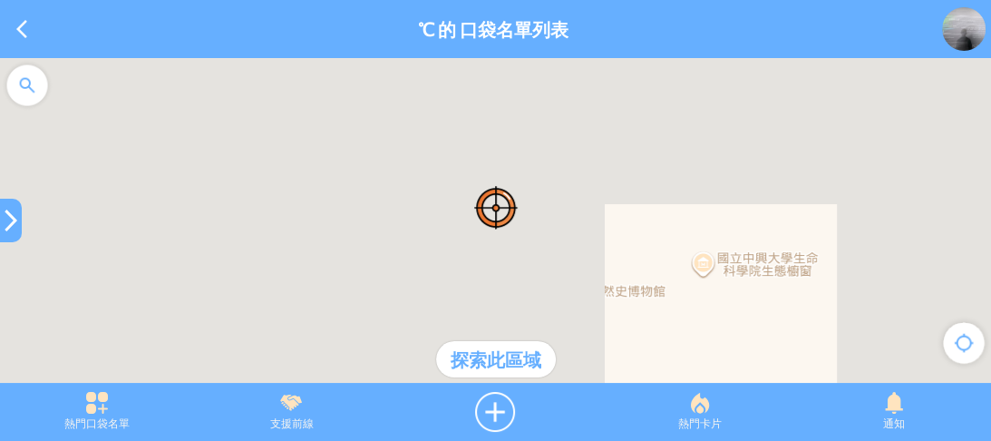
click at [555, 260] on div at bounding box center [495, 229] width 991 height 343
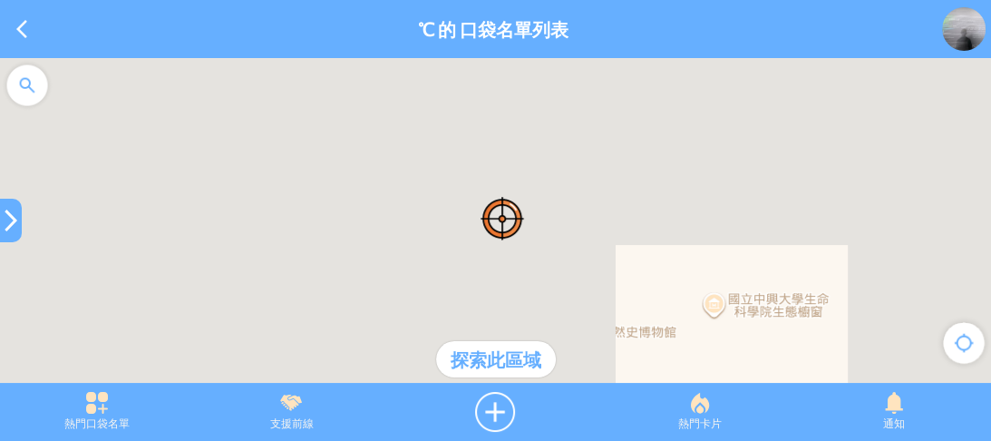
drag, startPoint x: 527, startPoint y: 190, endPoint x: 579, endPoint y: 302, distance: 124.1
click at [600, 326] on div at bounding box center [495, 229] width 991 height 343
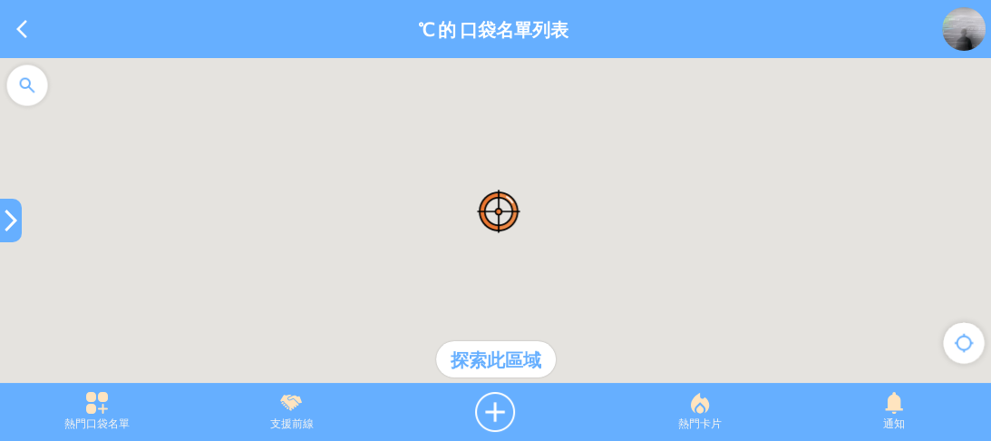
drag, startPoint x: 450, startPoint y: 220, endPoint x: 615, endPoint y: 312, distance: 188.7
click at [609, 310] on div at bounding box center [495, 229] width 991 height 343
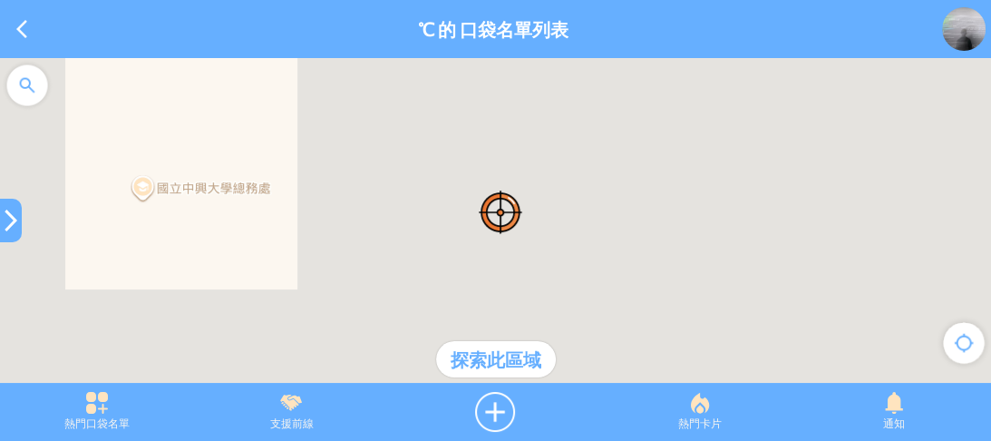
drag, startPoint x: 431, startPoint y: 202, endPoint x: 539, endPoint y: 285, distance: 136.6
click at [539, 285] on div at bounding box center [495, 229] width 991 height 343
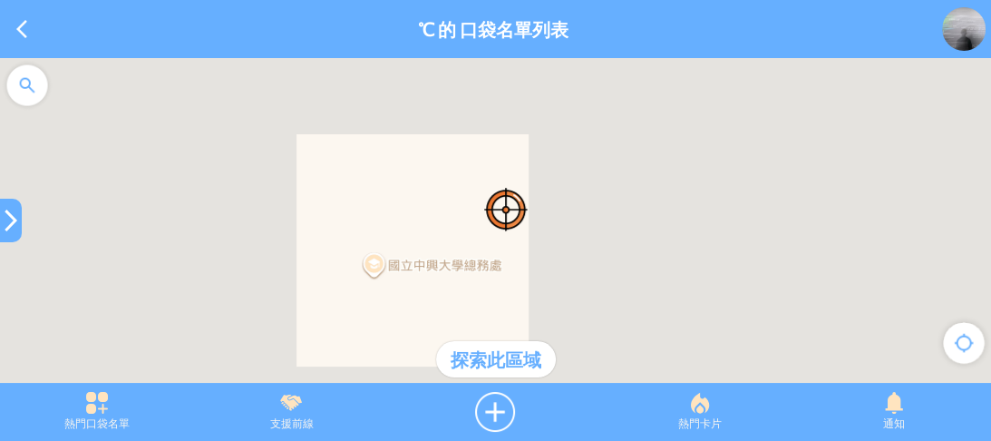
drag, startPoint x: 354, startPoint y: 202, endPoint x: 550, endPoint y: 245, distance: 201.3
click at [549, 245] on div at bounding box center [495, 229] width 991 height 343
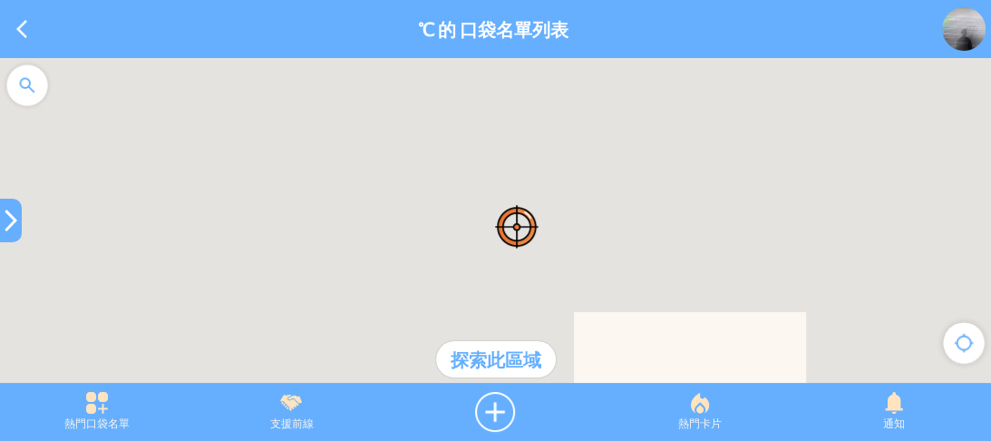
drag, startPoint x: 382, startPoint y: 190, endPoint x: 554, endPoint y: 366, distance: 246.9
click at [550, 366] on div "圓廳 中興奶茶 江氏祠堂 國家漫畫博物館 探索此區域 鍵盤快速鍵 地圖資料 地圖資料 ©2025 Google 地圖資料 ©2025 Google 5 公尺 …" at bounding box center [495, 229] width 991 height 343
